Goal: Check status: Check status

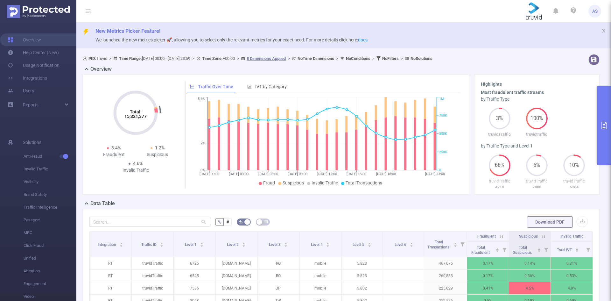
click at [608, 122] on icon "primary" at bounding box center [605, 126] width 8 height 8
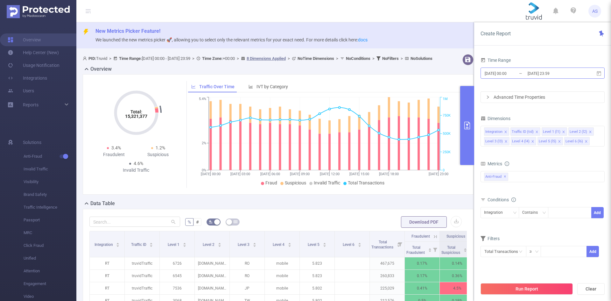
click at [531, 72] on input "[DATE] 23:59" at bounding box center [553, 73] width 52 height 9
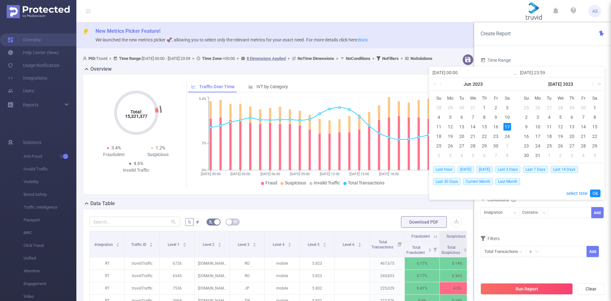
click at [600, 83] on link at bounding box center [598, 84] width 8 height 13
click at [512, 85] on link at bounding box center [511, 84] width 8 height 13
click at [594, 84] on link at bounding box center [598, 84] width 8 height 13
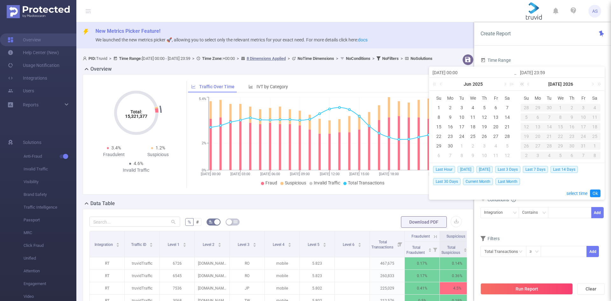
click at [523, 85] on link at bounding box center [523, 84] width 8 height 13
click at [592, 83] on link at bounding box center [593, 84] width 6 height 13
click at [512, 85] on link at bounding box center [511, 84] width 8 height 13
click at [434, 84] on link at bounding box center [436, 84] width 8 height 13
click at [505, 84] on link at bounding box center [505, 84] width 6 height 13
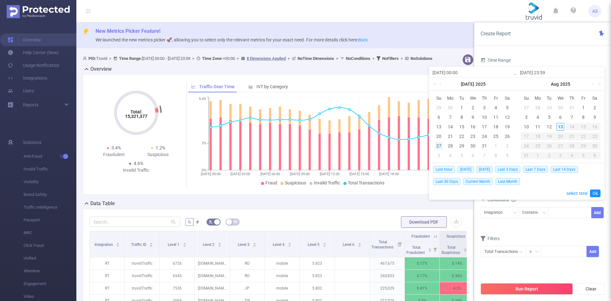
click at [439, 144] on div "27" at bounding box center [439, 146] width 8 height 8
click at [531, 125] on td "10" at bounding box center [526, 127] width 11 height 10
type input "[DATE] 00:00"
type input "[DATE] 23:59"
type input "[DATE] 00:00"
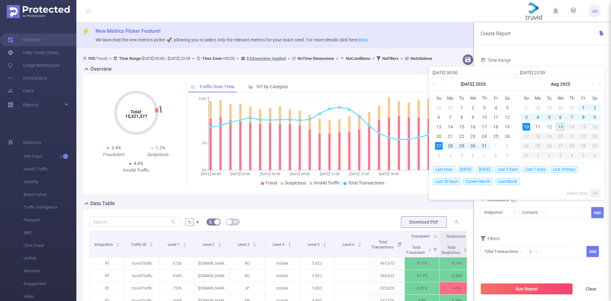
type input "[DATE] 23:59"
click at [592, 195] on link "Ok" at bounding box center [595, 193] width 11 height 8
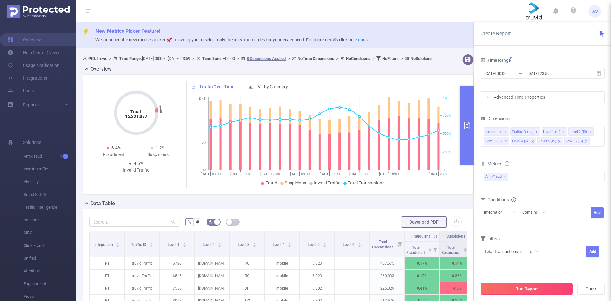
click at [536, 288] on button "Run Report" at bounding box center [527, 288] width 92 height 11
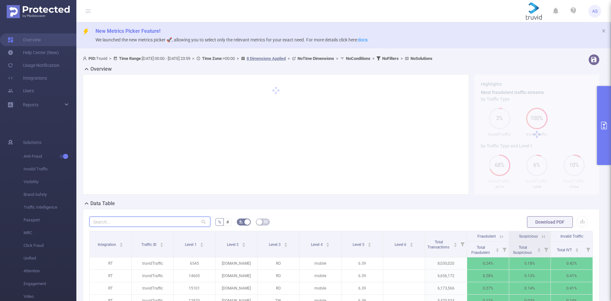
click at [173, 225] on input "text" at bounding box center [149, 222] width 121 height 10
paste input "[DOMAIN_NAME]"
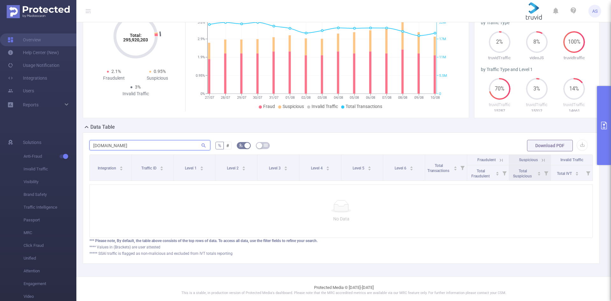
scroll to position [84, 0]
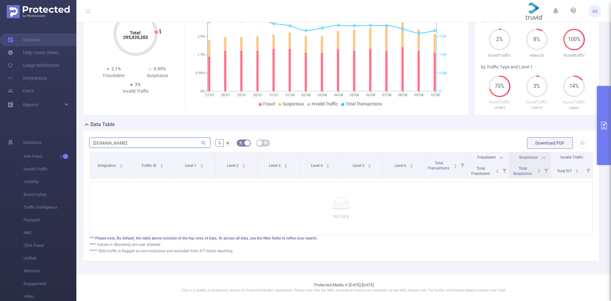
type input "[DOMAIN_NAME]"
